Goal: Information Seeking & Learning: Learn about a topic

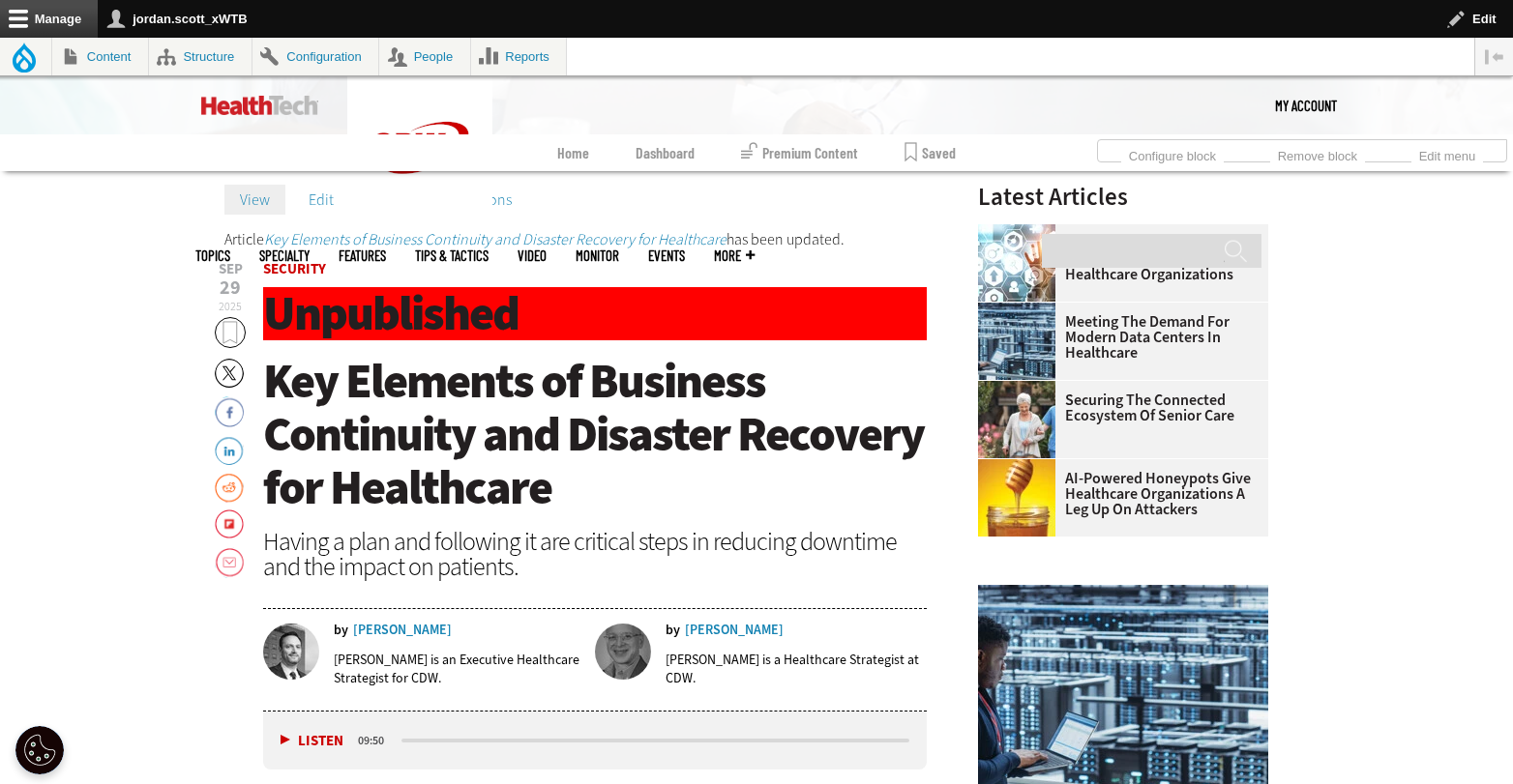
click at [322, 207] on link "Edit" at bounding box center [321, 198] width 56 height 29
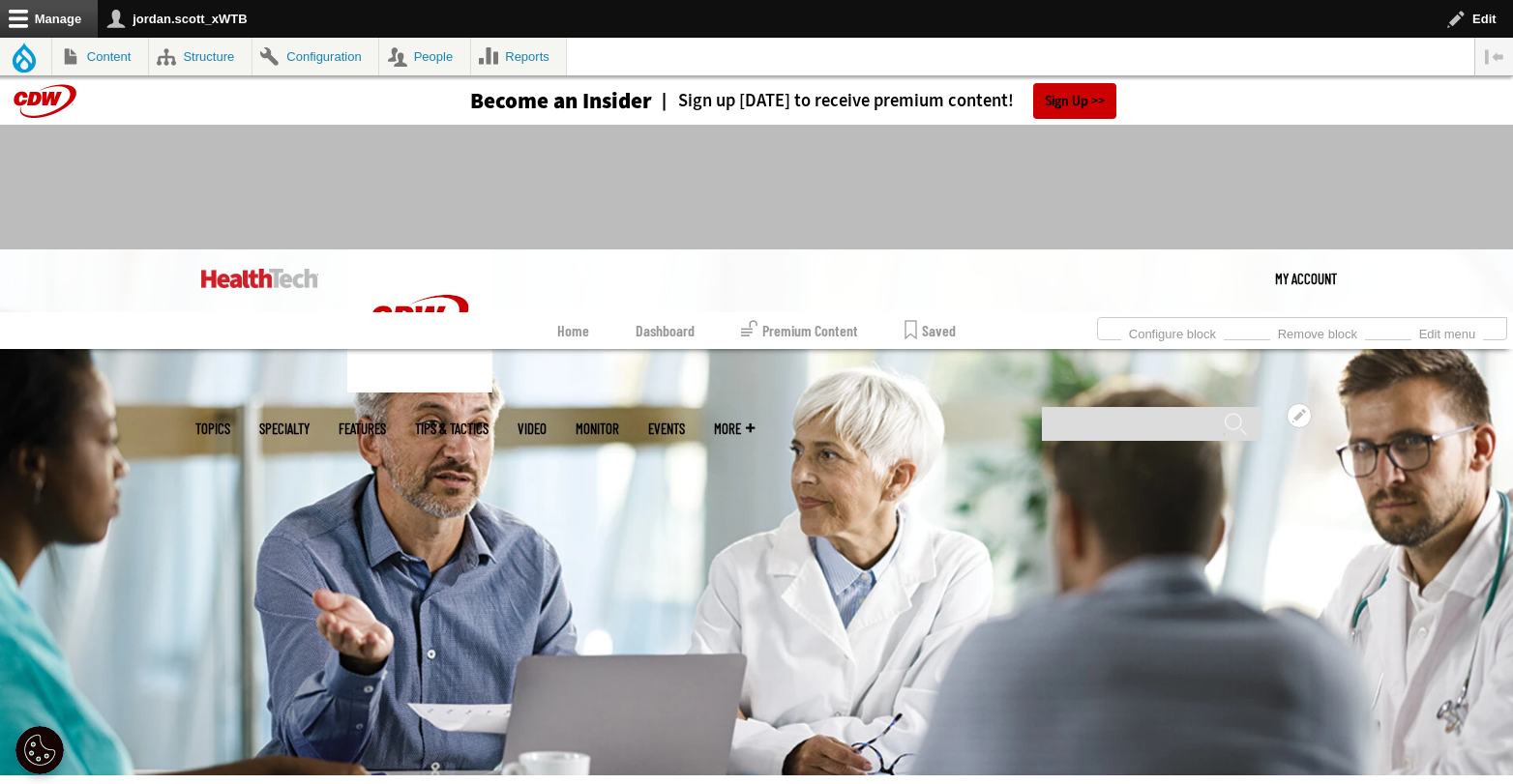
click at [685, 421] on link "Events" at bounding box center [666, 428] width 37 height 15
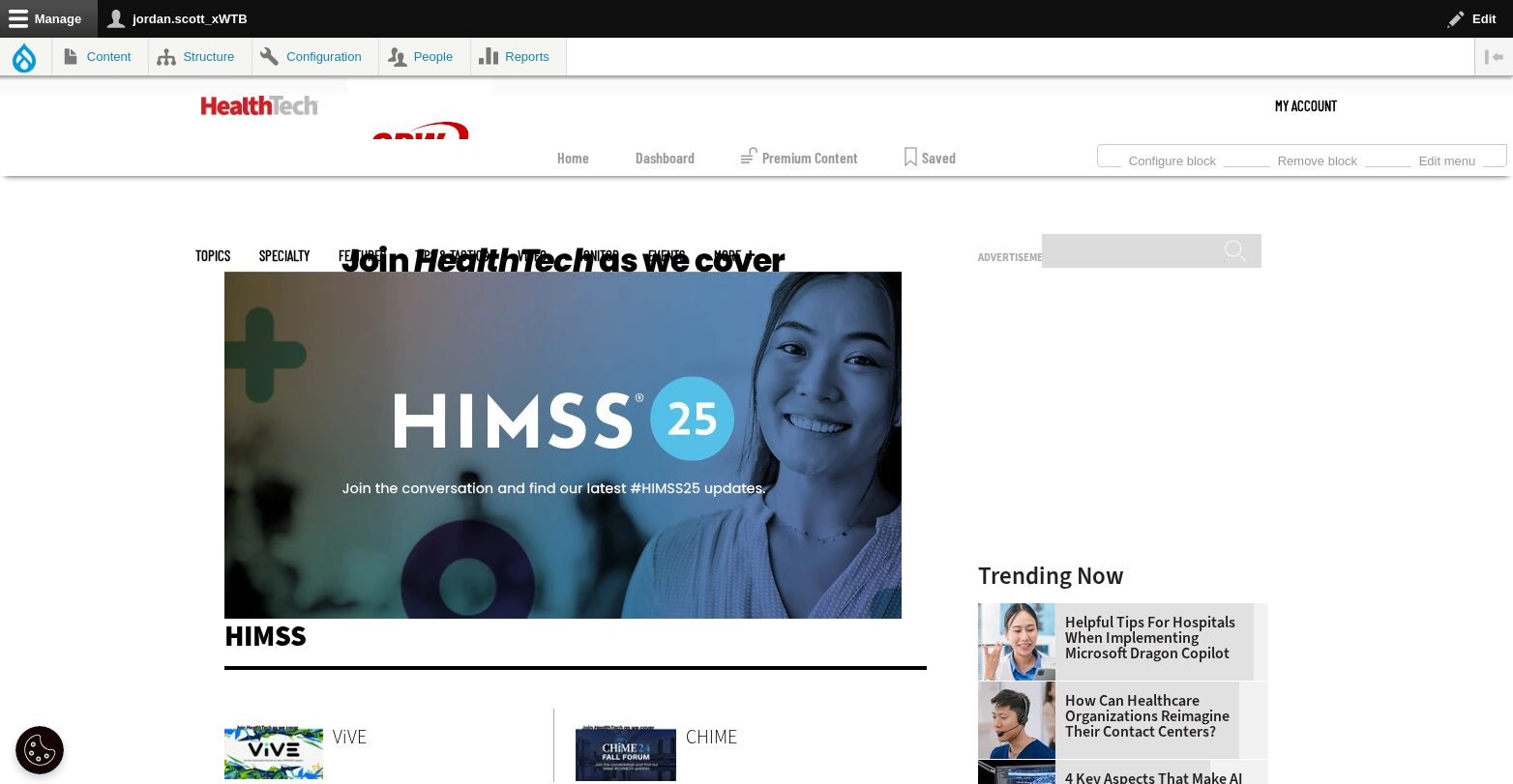
scroll to position [360, 0]
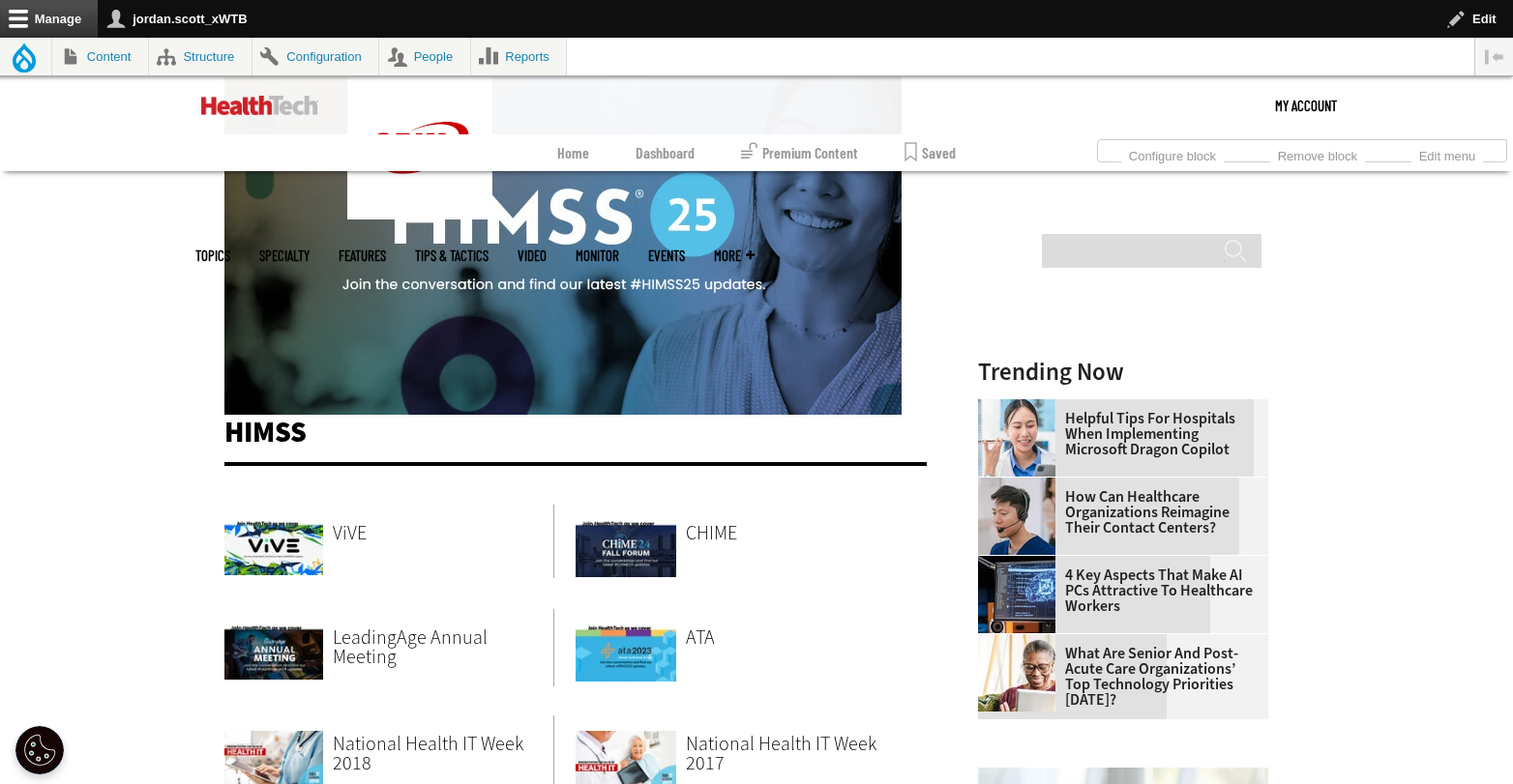
click at [706, 542] on span "CHIME" at bounding box center [711, 533] width 51 height 26
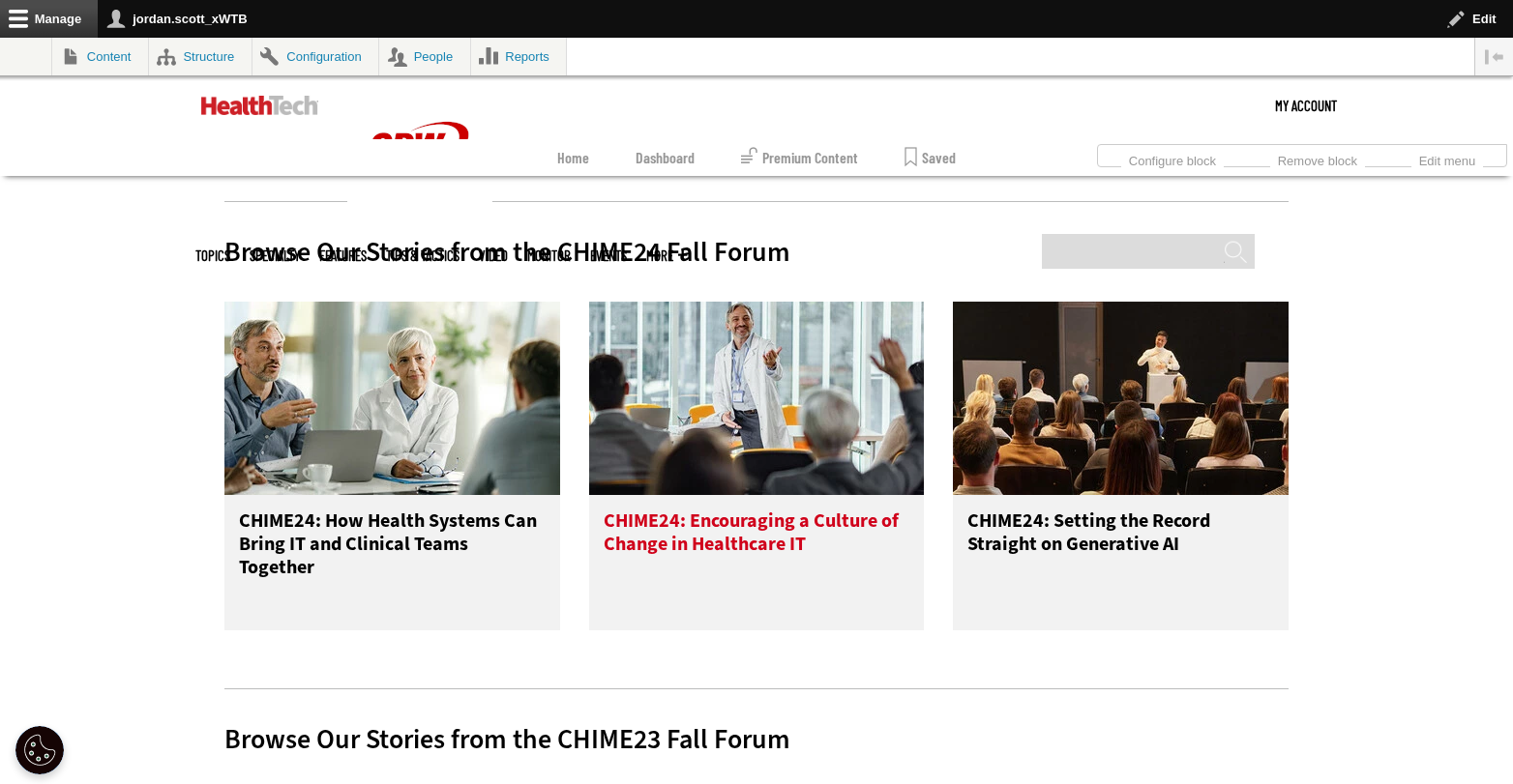
scroll to position [816, 0]
